Goal: Task Accomplishment & Management: Manage account settings

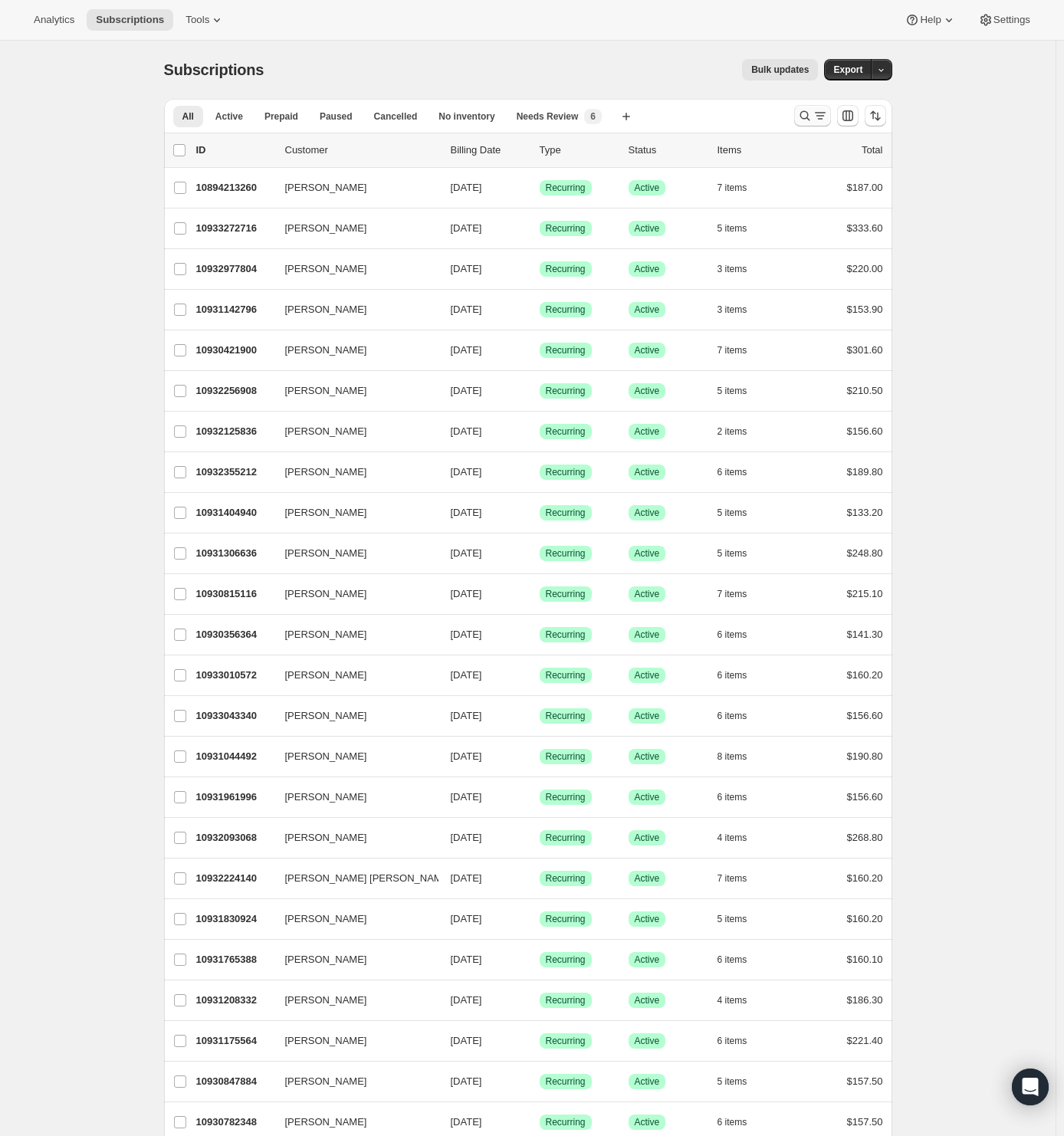
click at [826, 118] on icon "Search and filter results" at bounding box center [820, 116] width 15 height 15
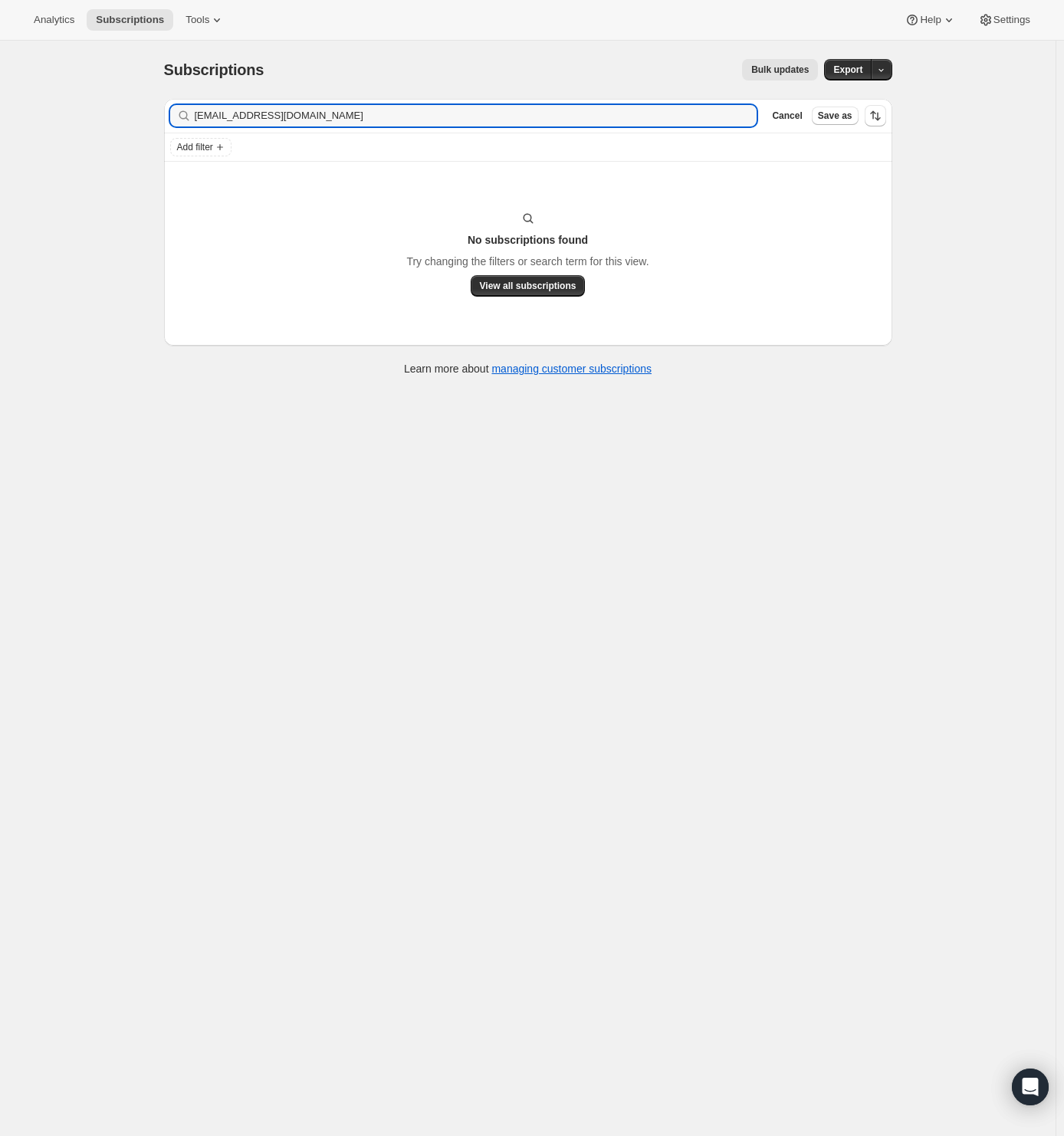
type input "[EMAIL_ADDRESS][DOMAIN_NAME]"
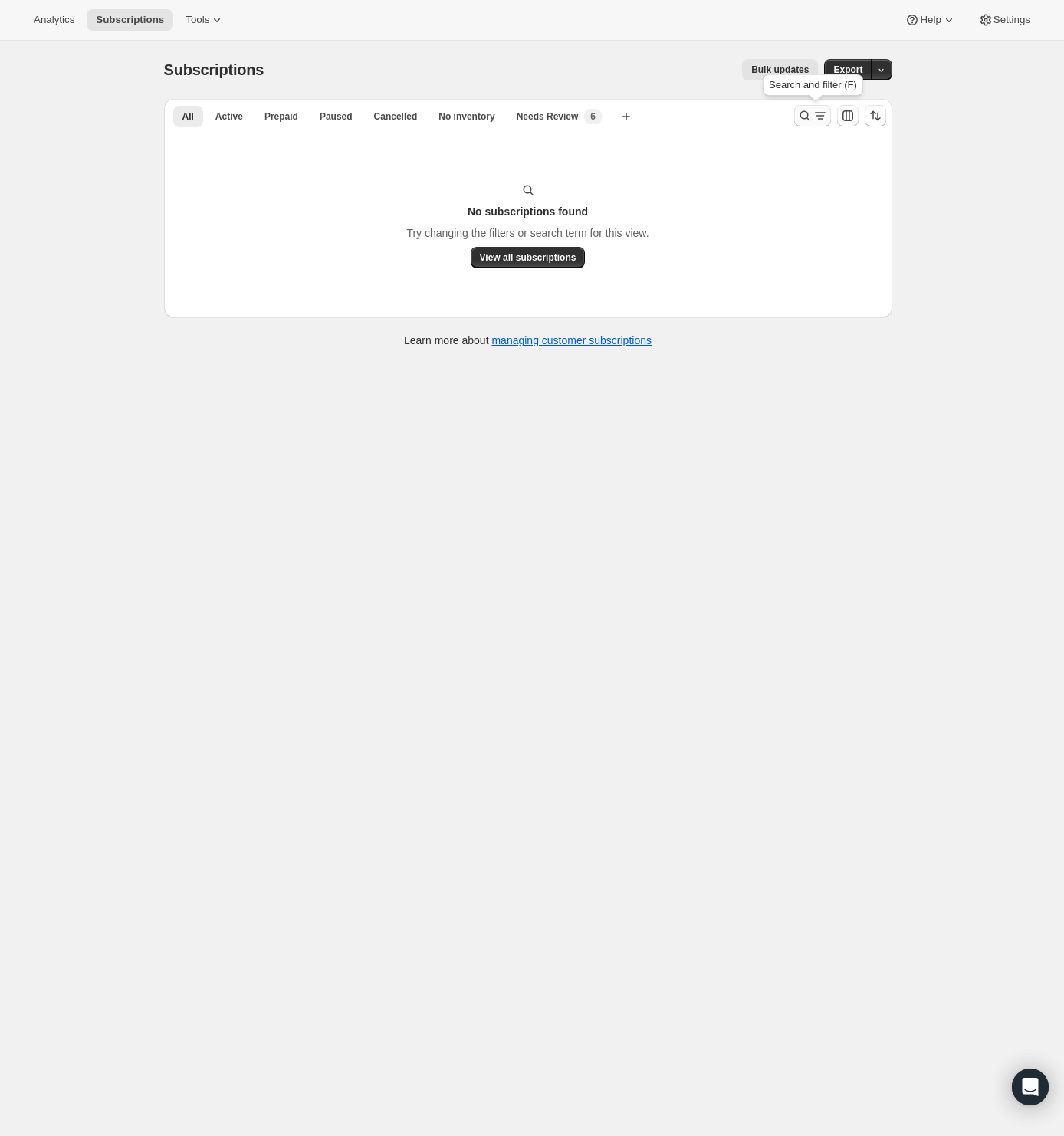
click at [812, 112] on icon "Search and filter results" at bounding box center [804, 116] width 15 height 15
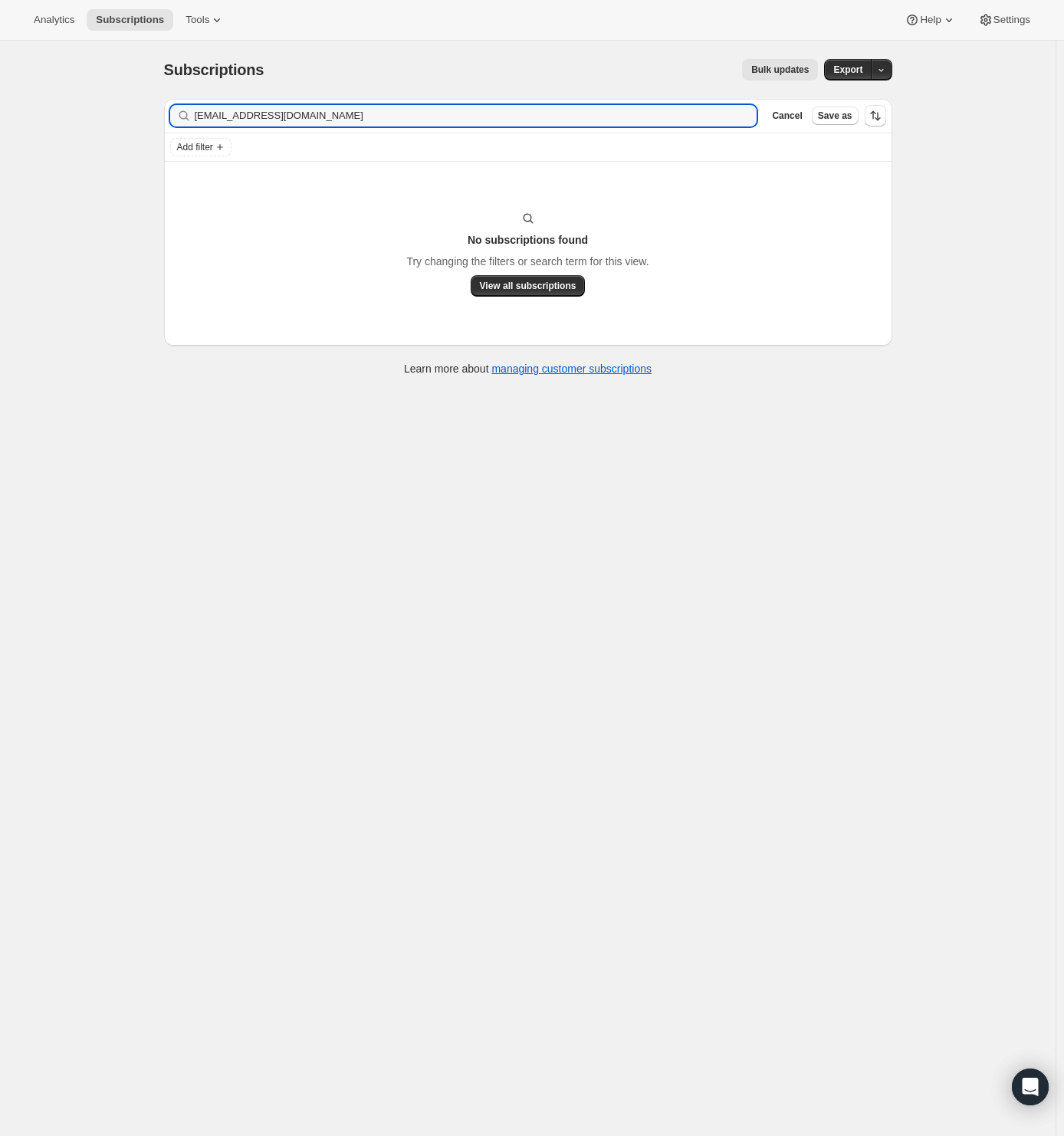
drag, startPoint x: 67, startPoint y: 120, endPoint x: -25, endPoint y: 122, distance: 92.0
click at [0, 122] on html "Analytics Subscriptions Tools Help Settings Skip to content Subscriptions. This…" at bounding box center [532, 568] width 1064 height 1136
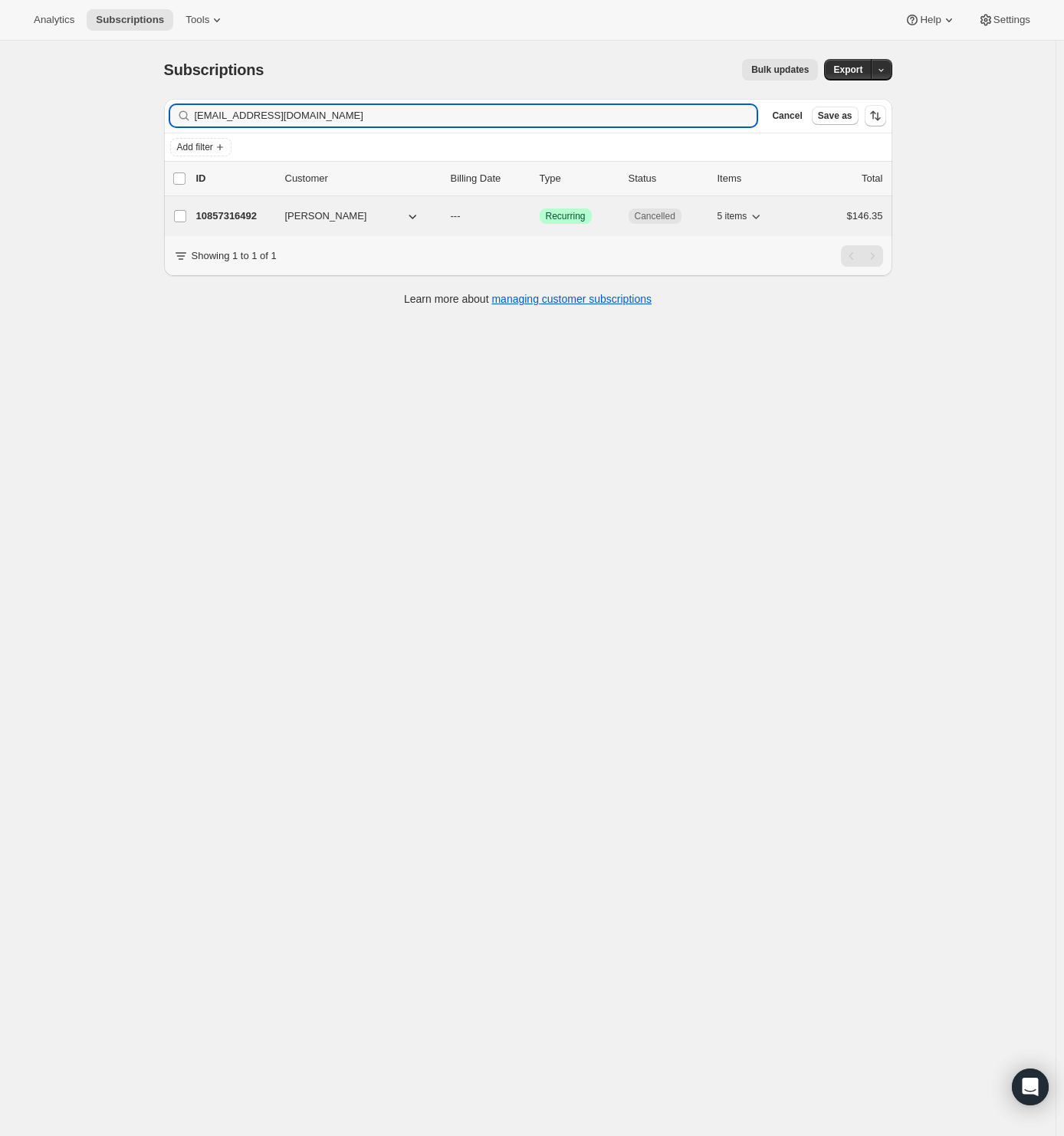
type input "nthorpe@bresnan.net"
click at [265, 214] on p "10857316492" at bounding box center [234, 216] width 77 height 15
